Goal: Check status: Check status

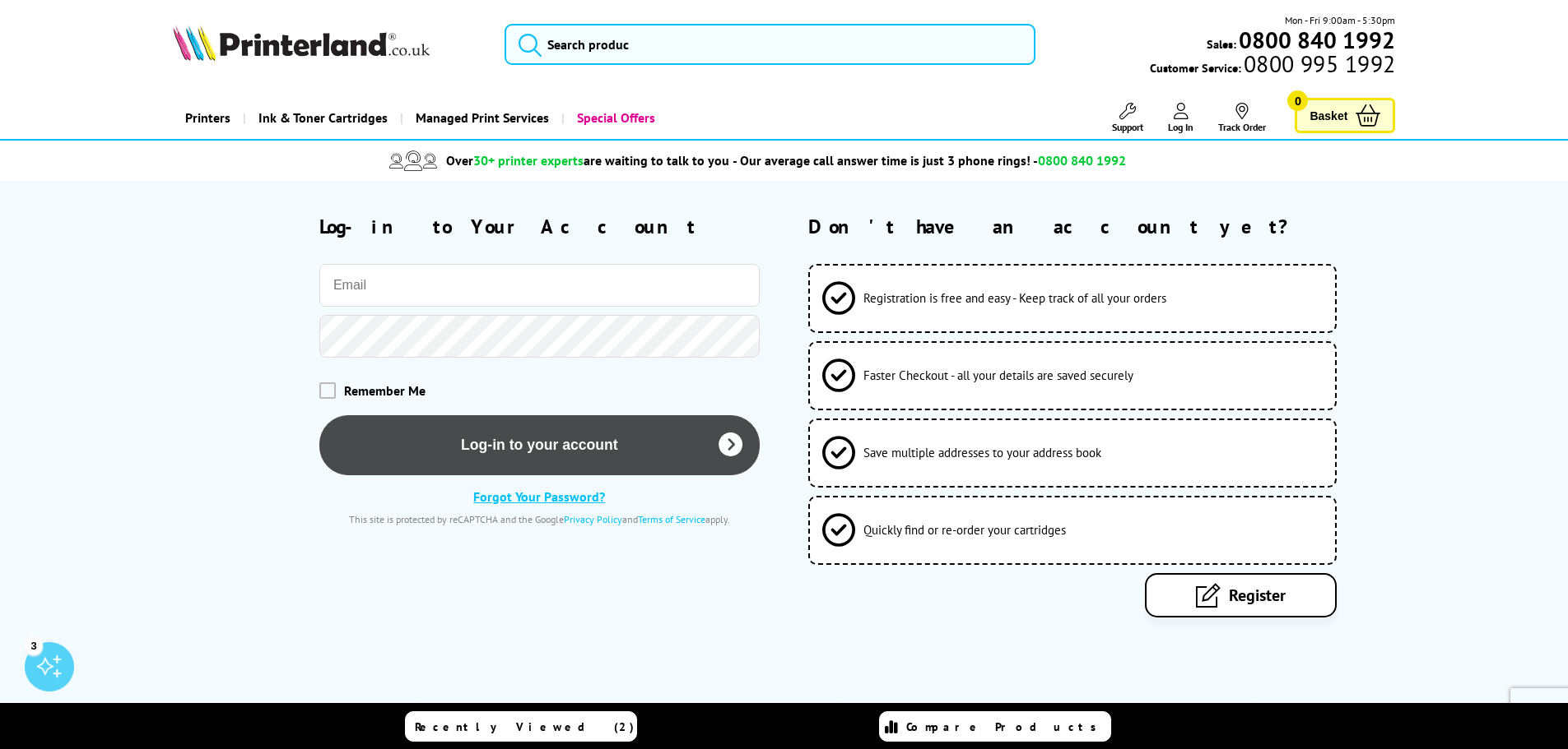
type input "steve@sfsgo.com"
click at [527, 438] on button "Log-in to your account" at bounding box center [539, 445] width 440 height 60
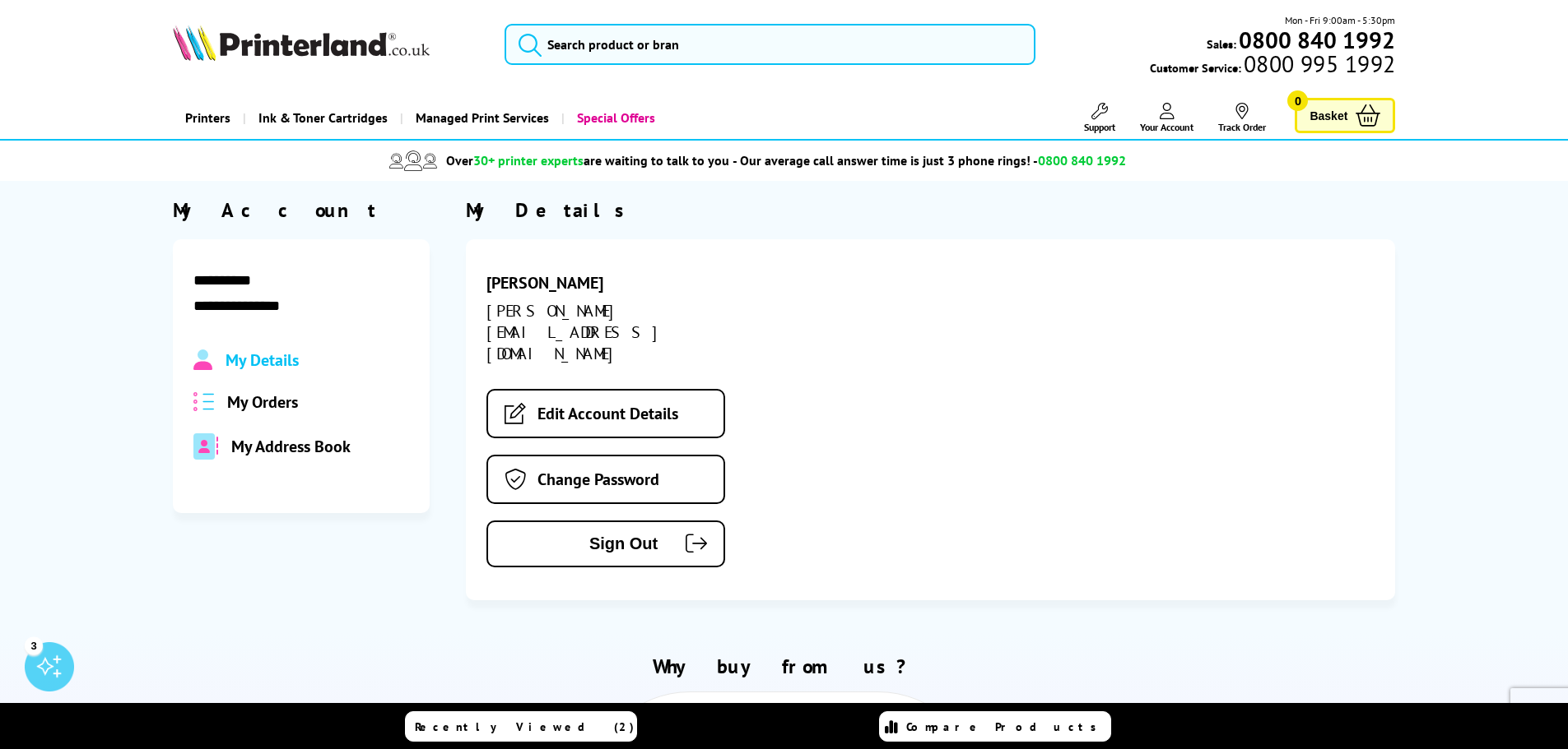
click at [261, 403] on span "My Orders" at bounding box center [263, 402] width 71 height 22
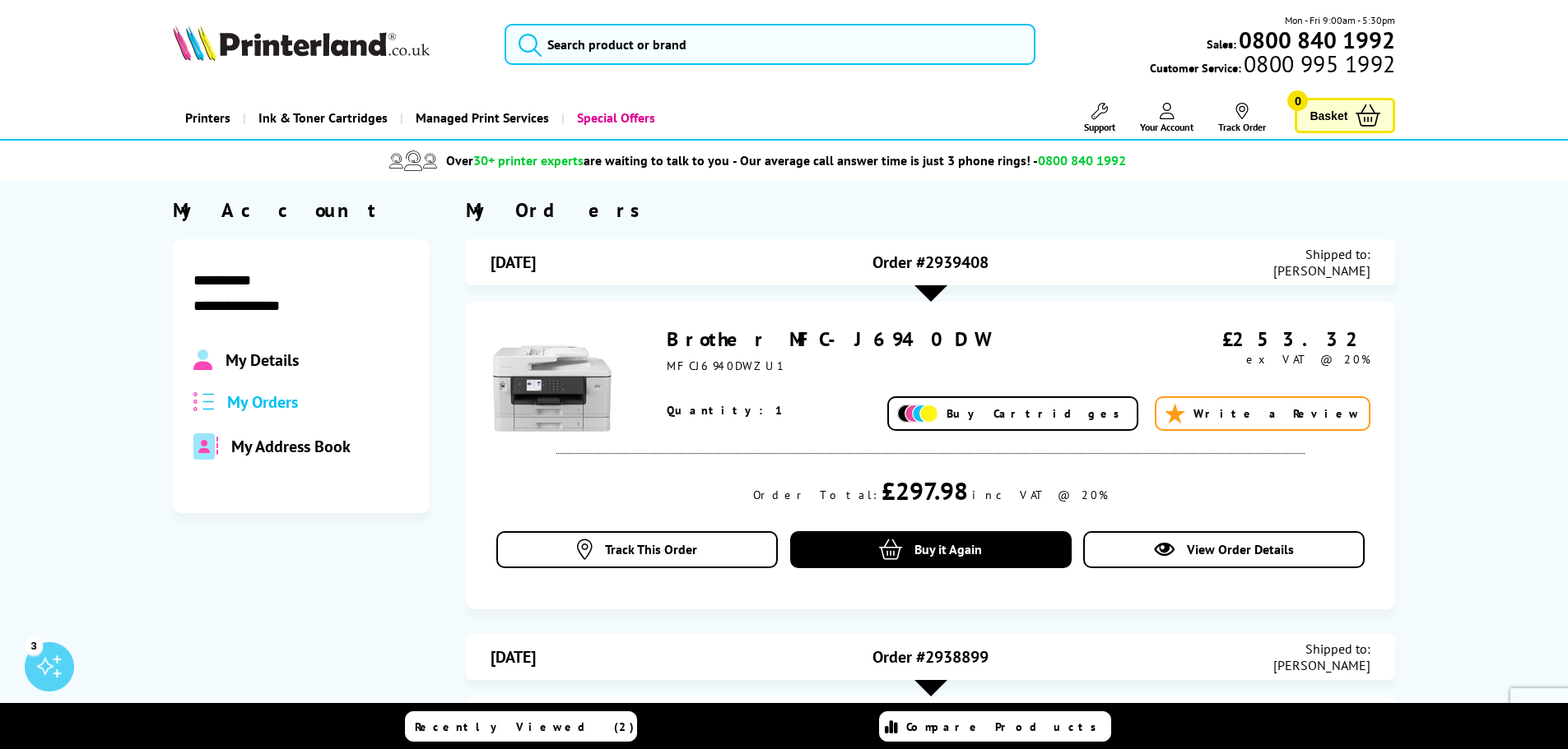
click at [764, 341] on link "Brother MFC-J6940DW" at bounding box center [827, 339] width 322 height 26
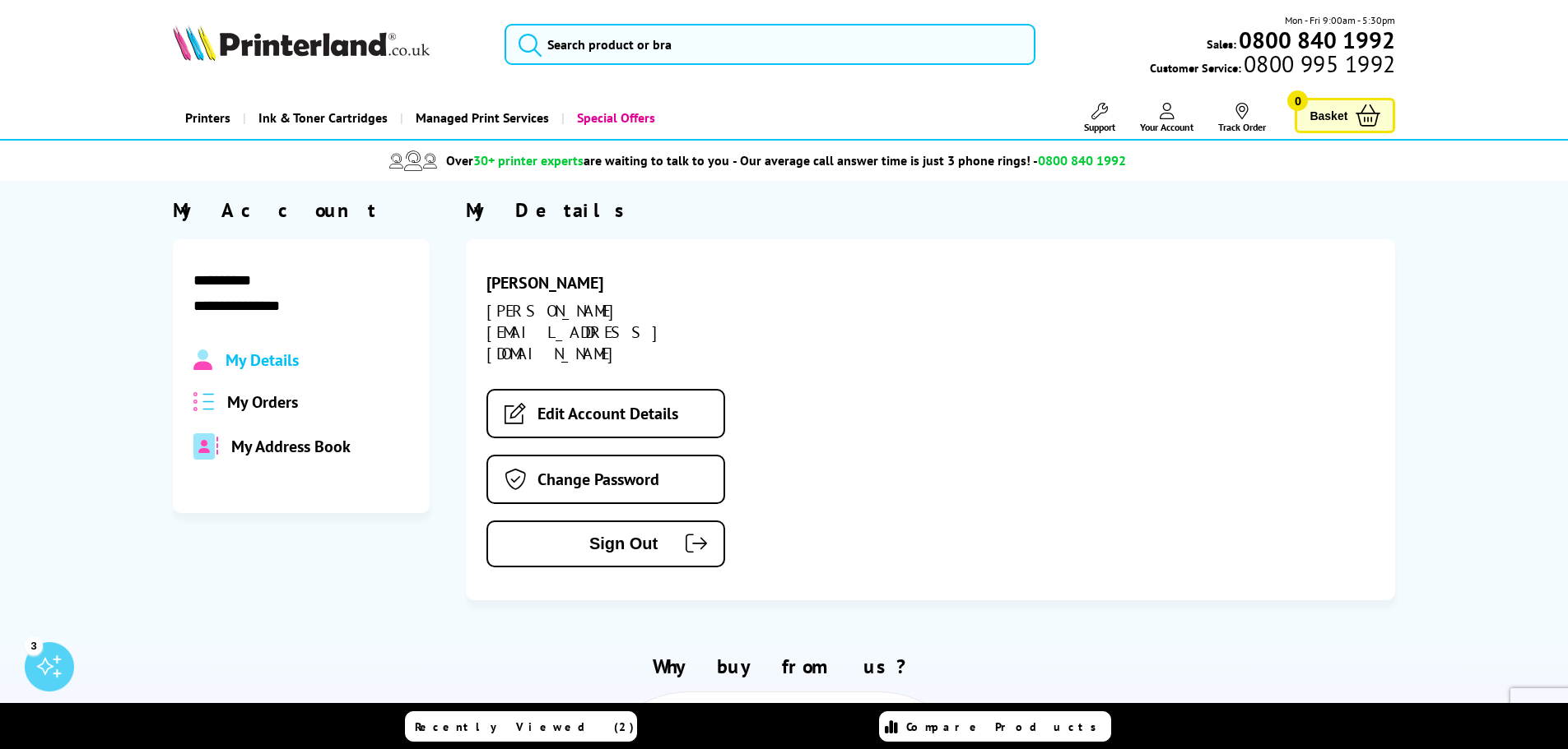
click at [258, 399] on span "My Orders" at bounding box center [263, 402] width 71 height 22
